Goal: Navigation & Orientation: Find specific page/section

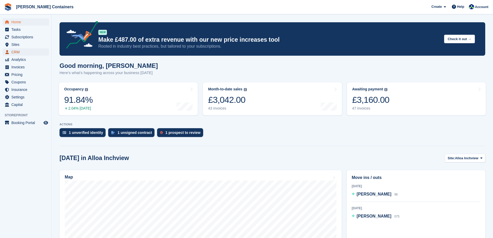
click at [17, 52] on span "CRM" at bounding box center [26, 51] width 31 height 7
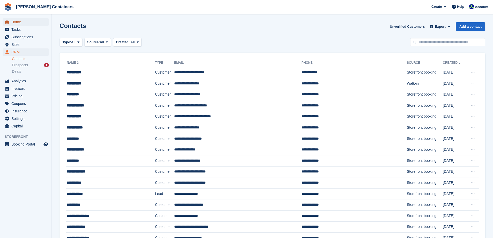
click at [15, 24] on span "Home" at bounding box center [26, 21] width 31 height 7
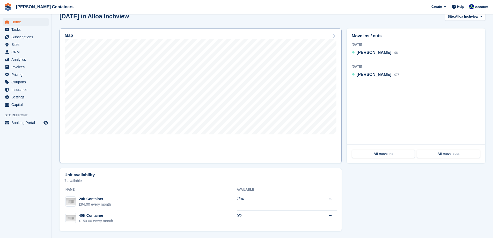
scroll to position [142, 0]
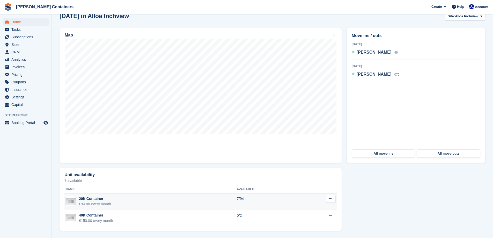
click at [207, 205] on td "20ft Container £94.00 every month" at bounding box center [150, 202] width 172 height 17
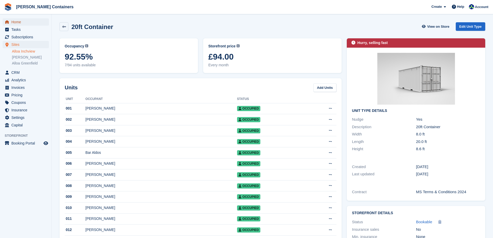
click at [15, 20] on span "Home" at bounding box center [26, 21] width 31 height 7
